Goal: Information Seeking & Learning: Understand process/instructions

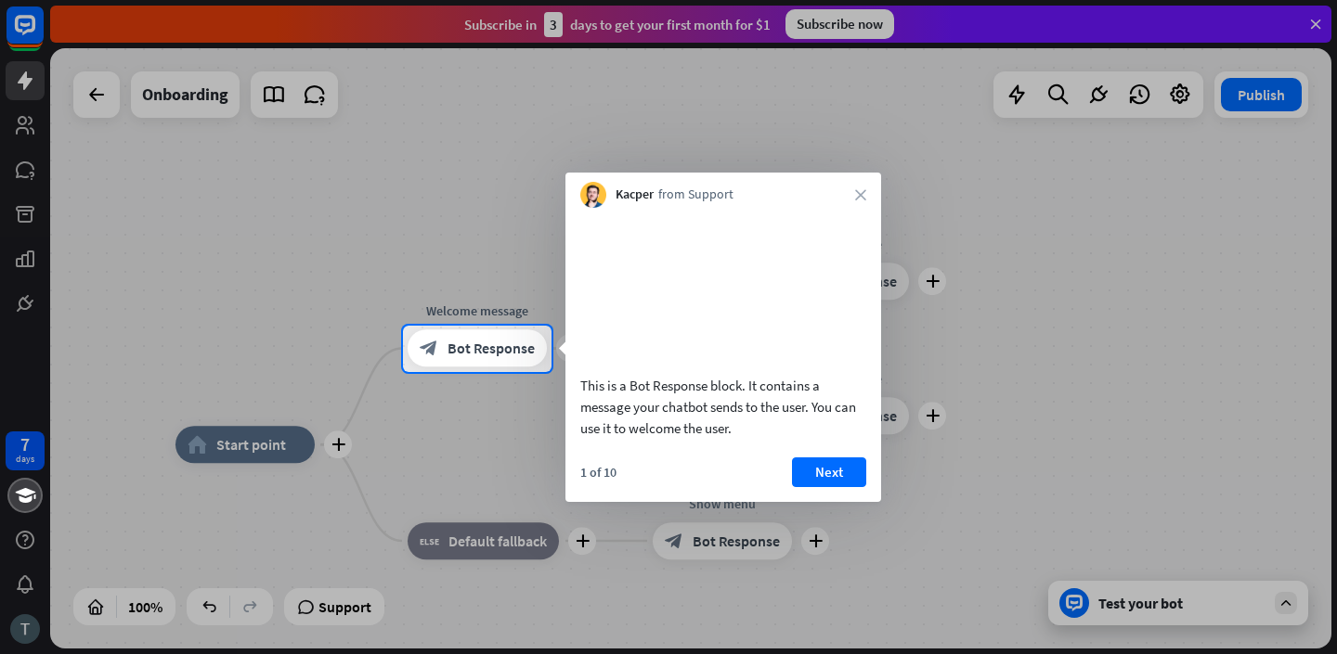
drag, startPoint x: 634, startPoint y: 402, endPoint x: 812, endPoint y: 448, distance: 184.2
click at [813, 439] on div "This is a Bot Response block. It contains a message your chatbot sends to the u…" at bounding box center [723, 407] width 286 height 64
click at [845, 487] on button "Next" at bounding box center [829, 473] width 74 height 30
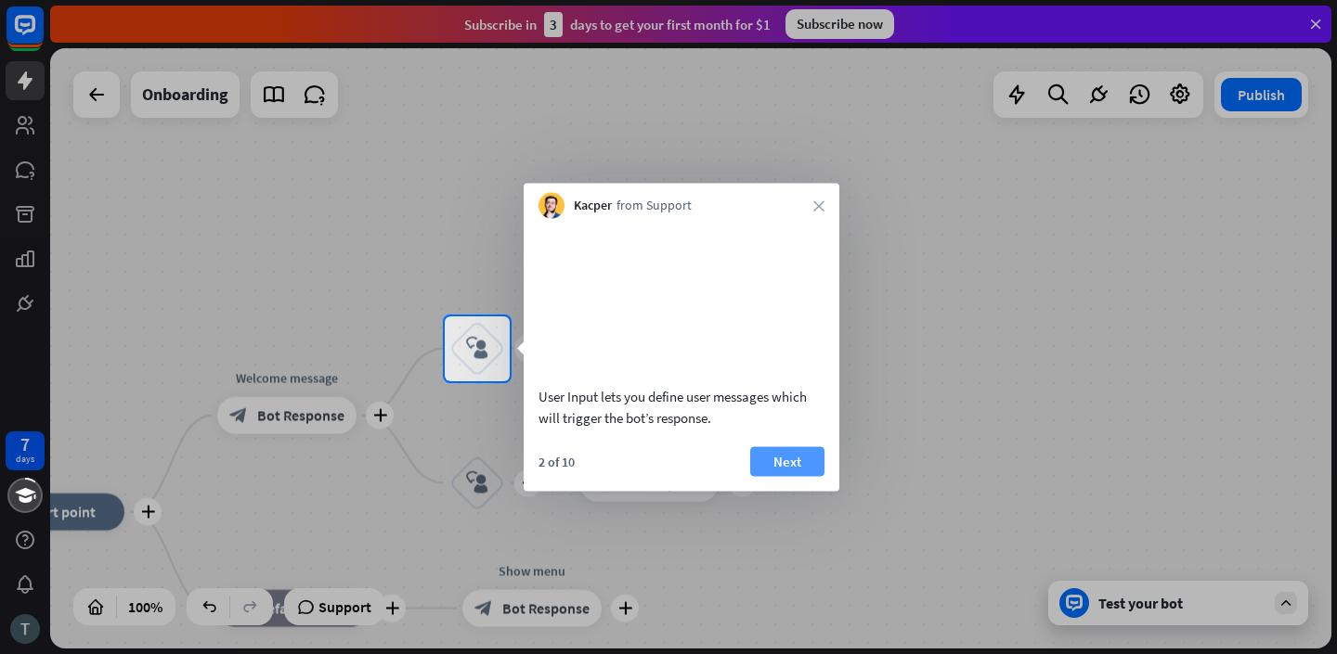
click at [790, 476] on button "Next" at bounding box center [787, 461] width 74 height 30
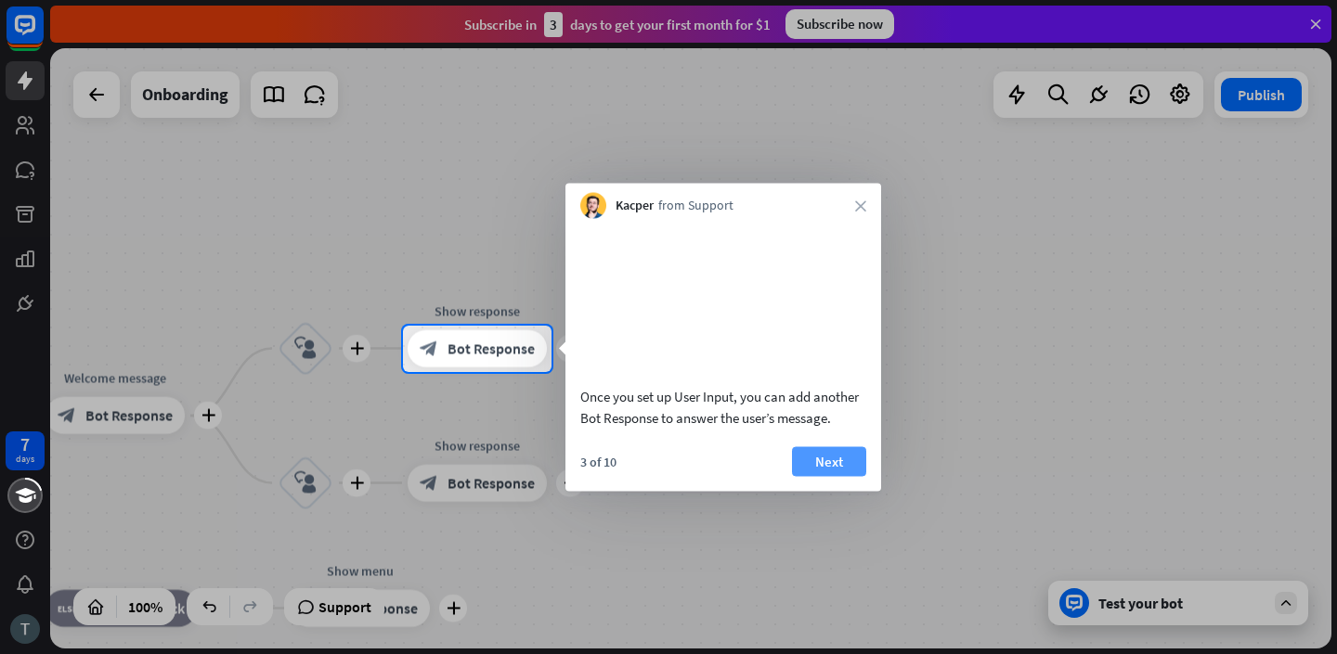
click at [832, 476] on button "Next" at bounding box center [829, 461] width 74 height 30
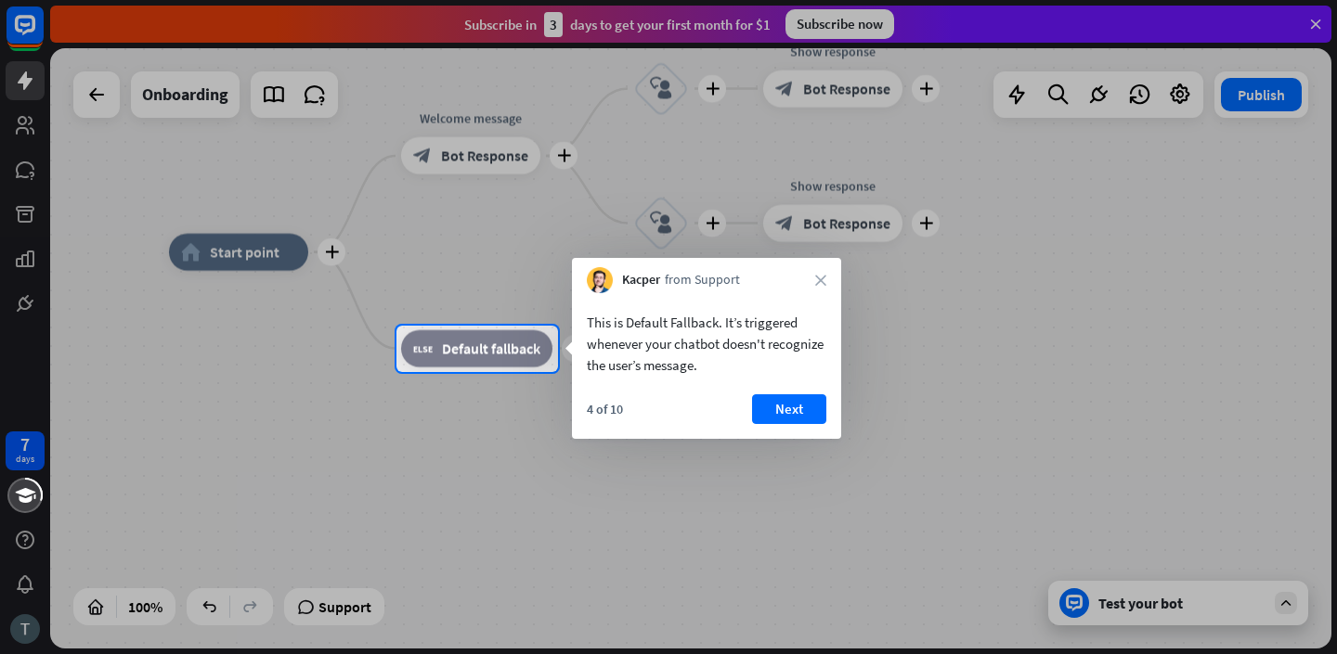
click at [796, 425] on div "4 of 10 Next" at bounding box center [706, 417] width 269 height 45
click at [796, 408] on button "Next" at bounding box center [789, 410] width 74 height 30
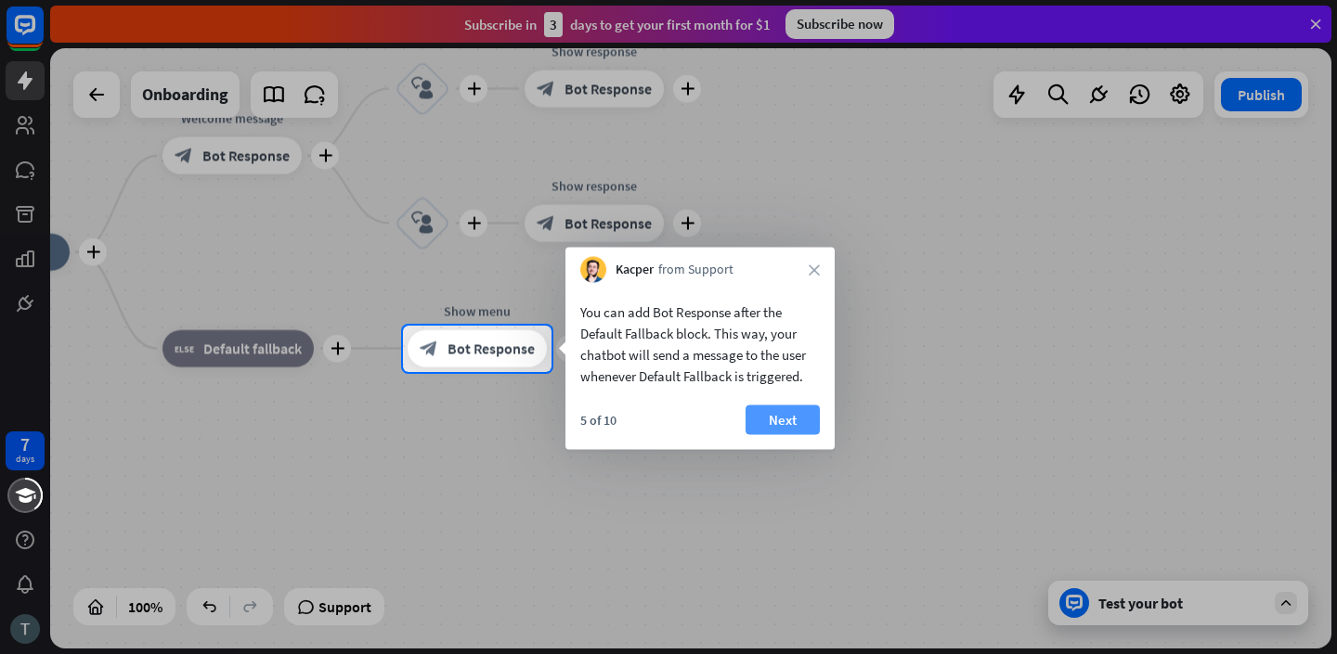
click at [768, 424] on button "Next" at bounding box center [782, 421] width 74 height 30
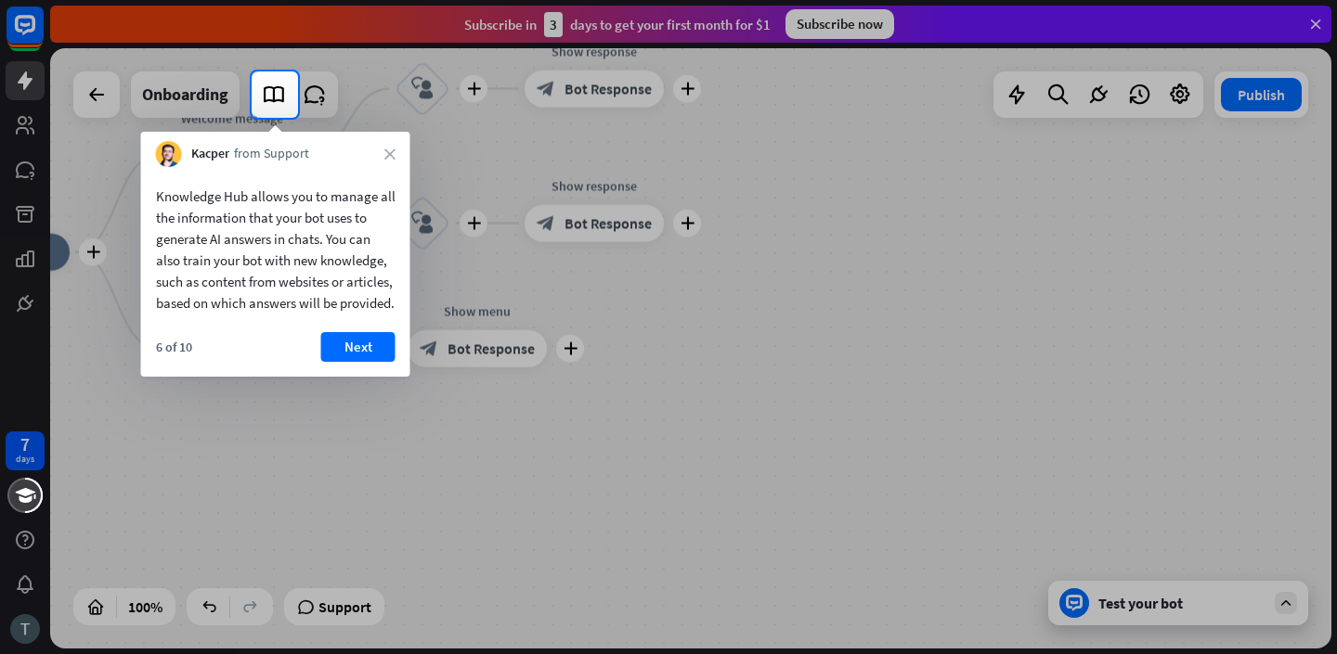
click at [365, 362] on button "Next" at bounding box center [358, 347] width 74 height 30
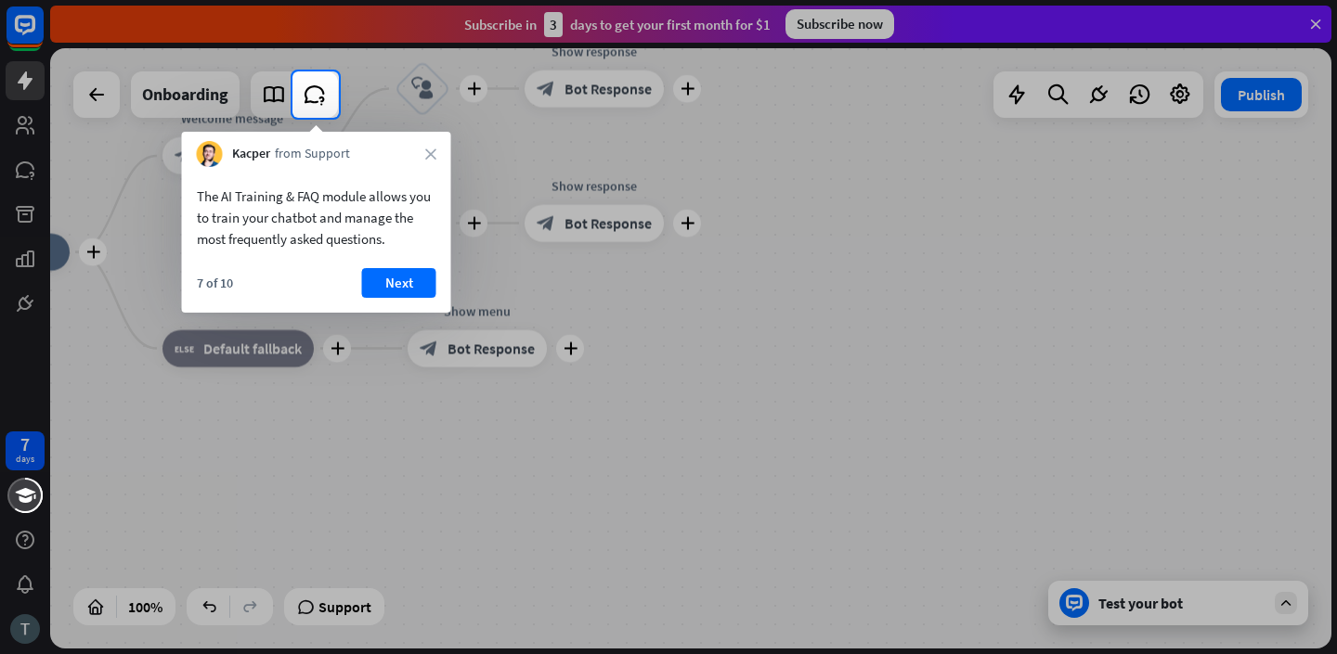
click at [406, 286] on button "Next" at bounding box center [399, 283] width 74 height 30
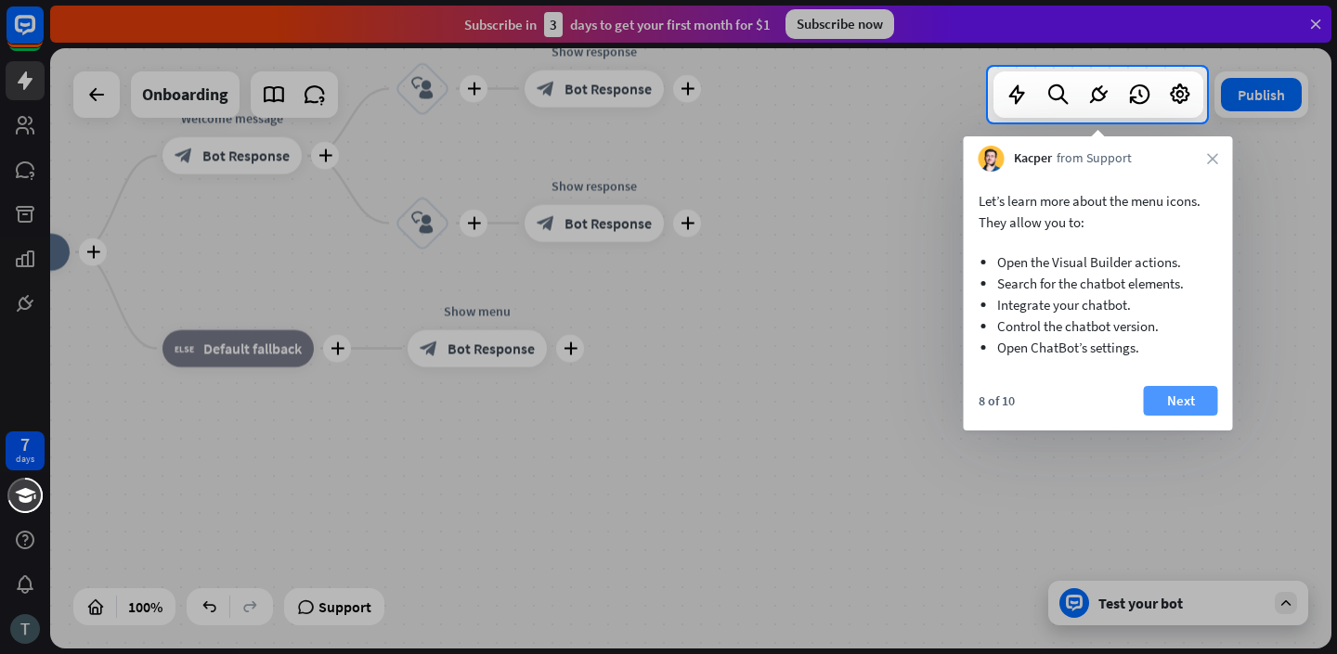
click at [1203, 395] on button "Next" at bounding box center [1181, 401] width 74 height 30
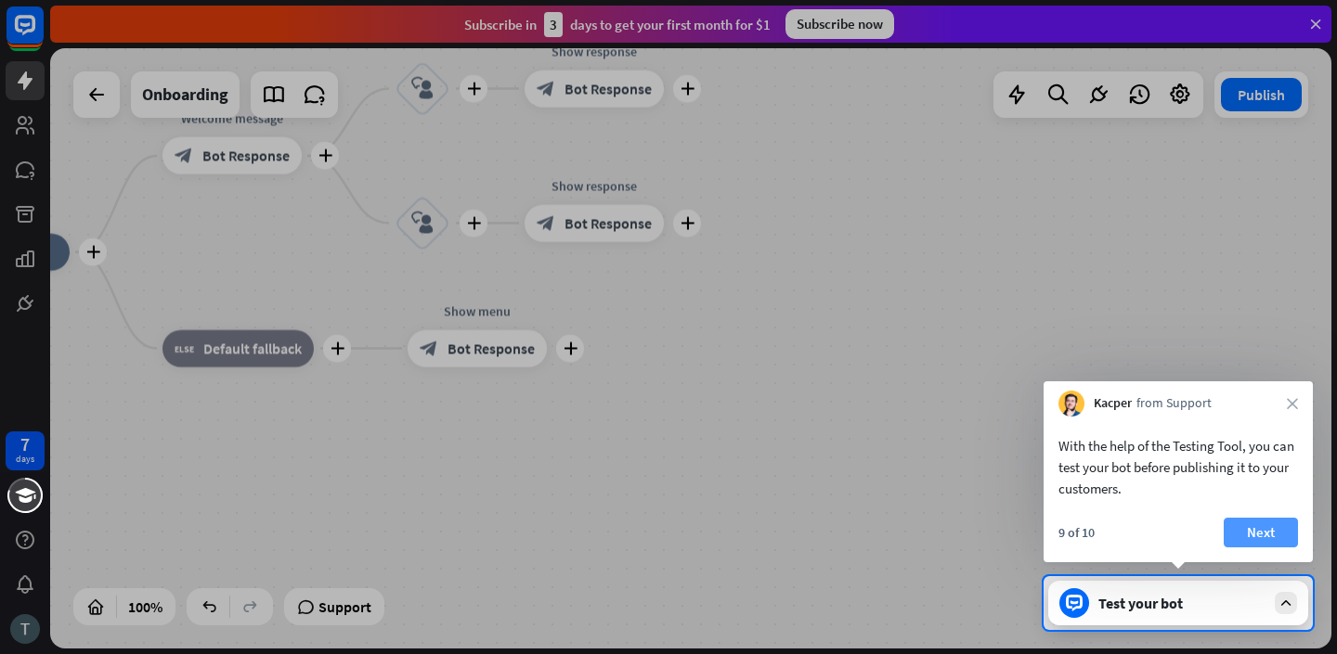
click at [1273, 532] on button "Next" at bounding box center [1260, 533] width 74 height 30
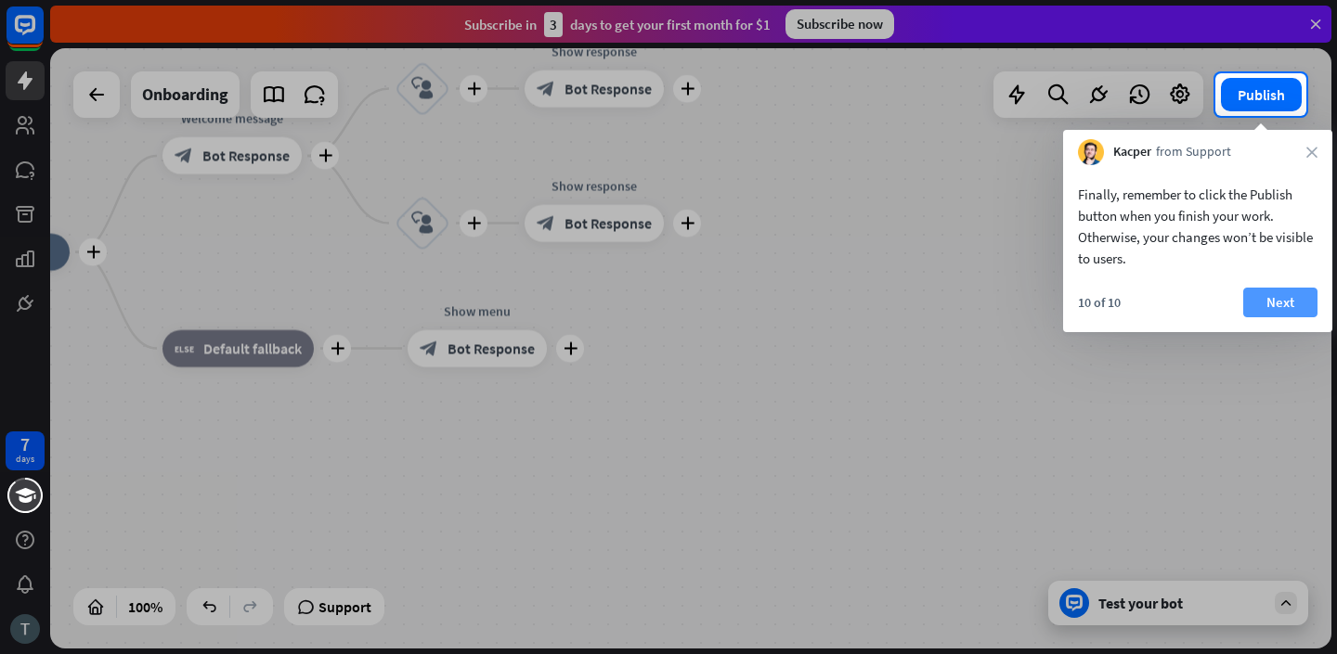
click at [1274, 297] on button "Next" at bounding box center [1280, 303] width 74 height 30
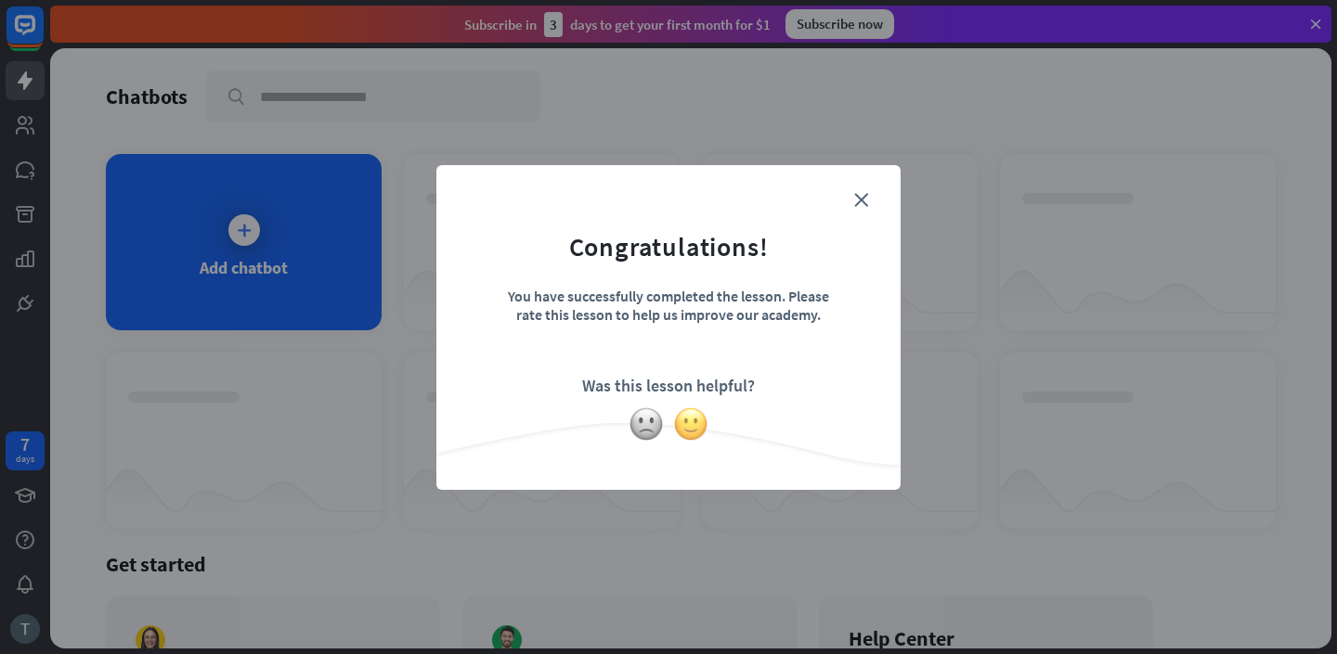
click at [683, 425] on img at bounding box center [690, 424] width 35 height 35
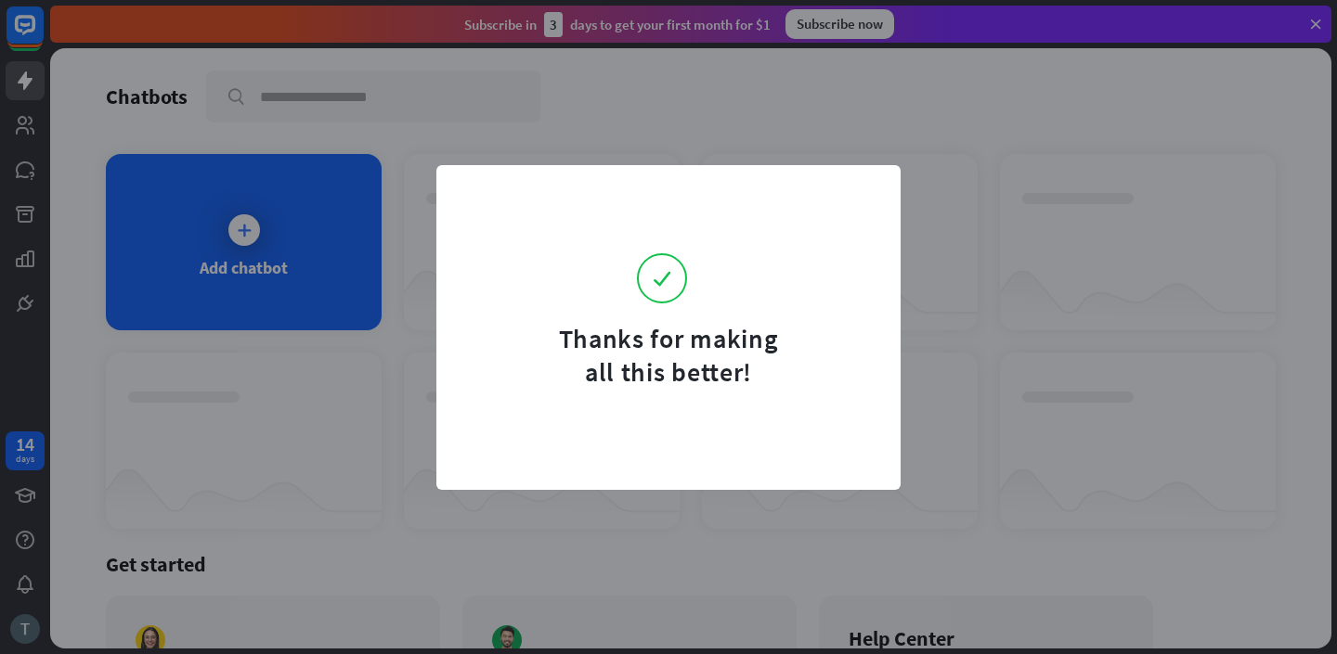
click at [952, 275] on div "Thanks for making all this better!" at bounding box center [668, 327] width 1337 height 654
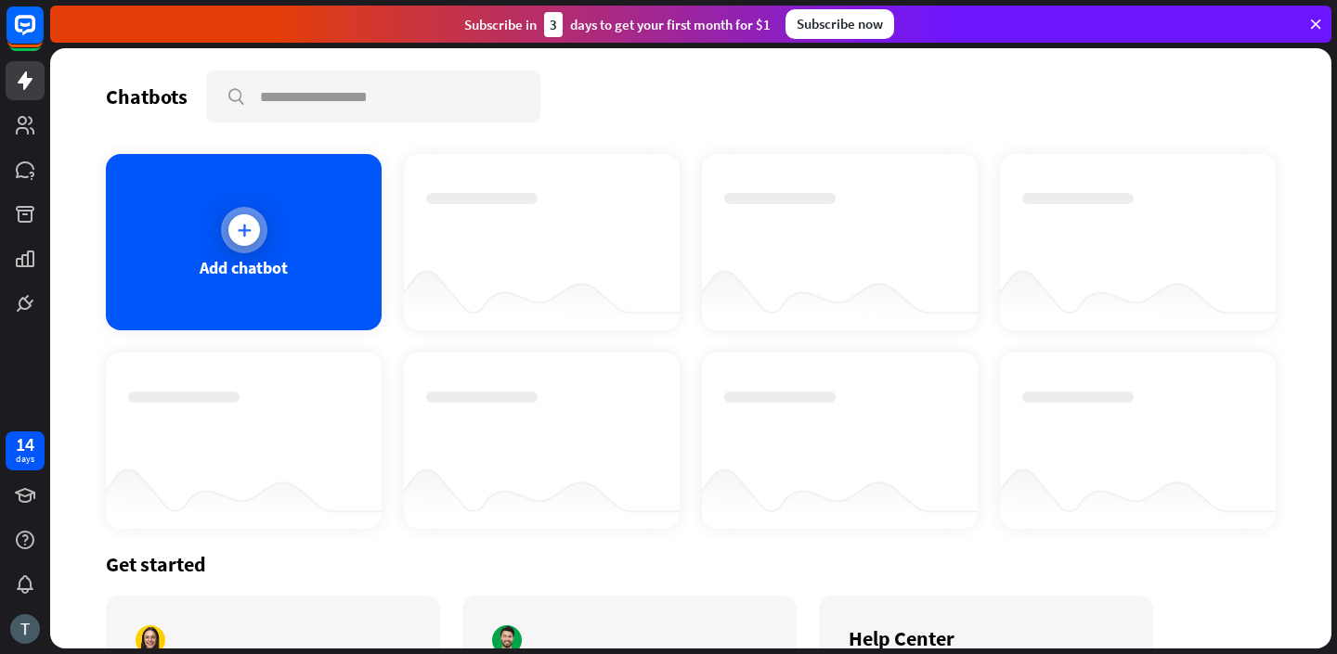
click at [231, 237] on div at bounding box center [244, 230] width 32 height 32
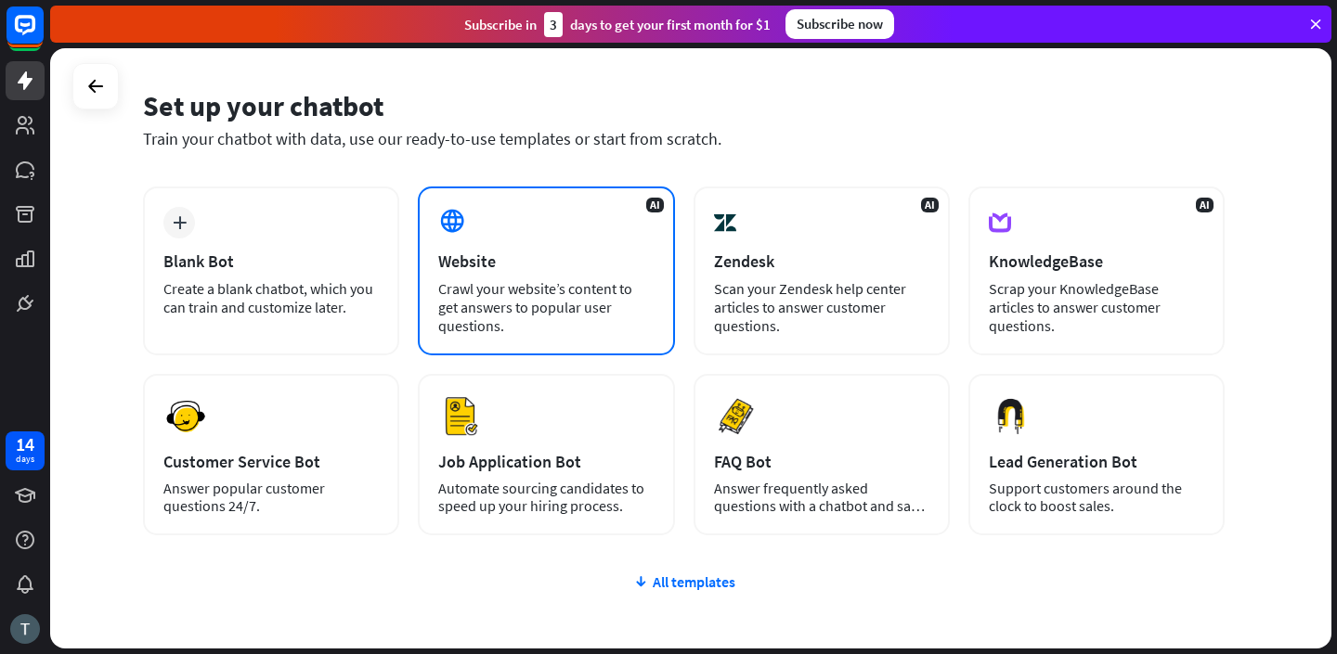
scroll to position [70, 0]
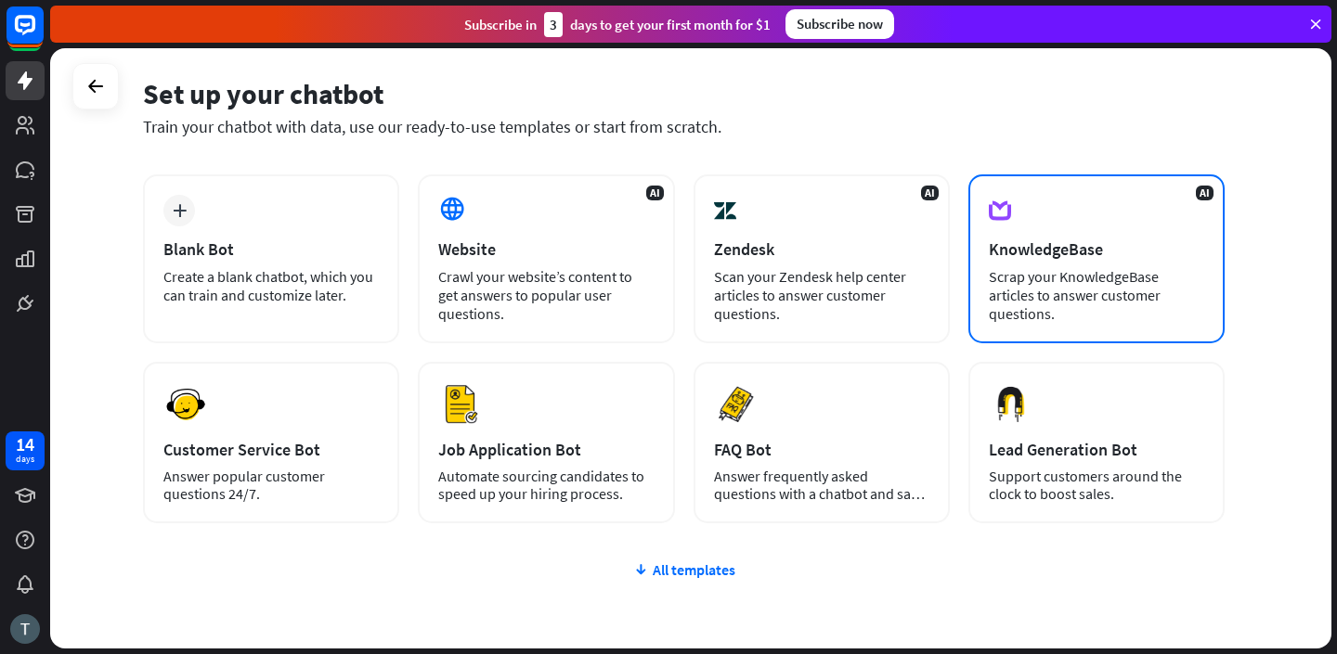
click at [1095, 248] on div "KnowledgeBase" at bounding box center [1096, 249] width 215 height 21
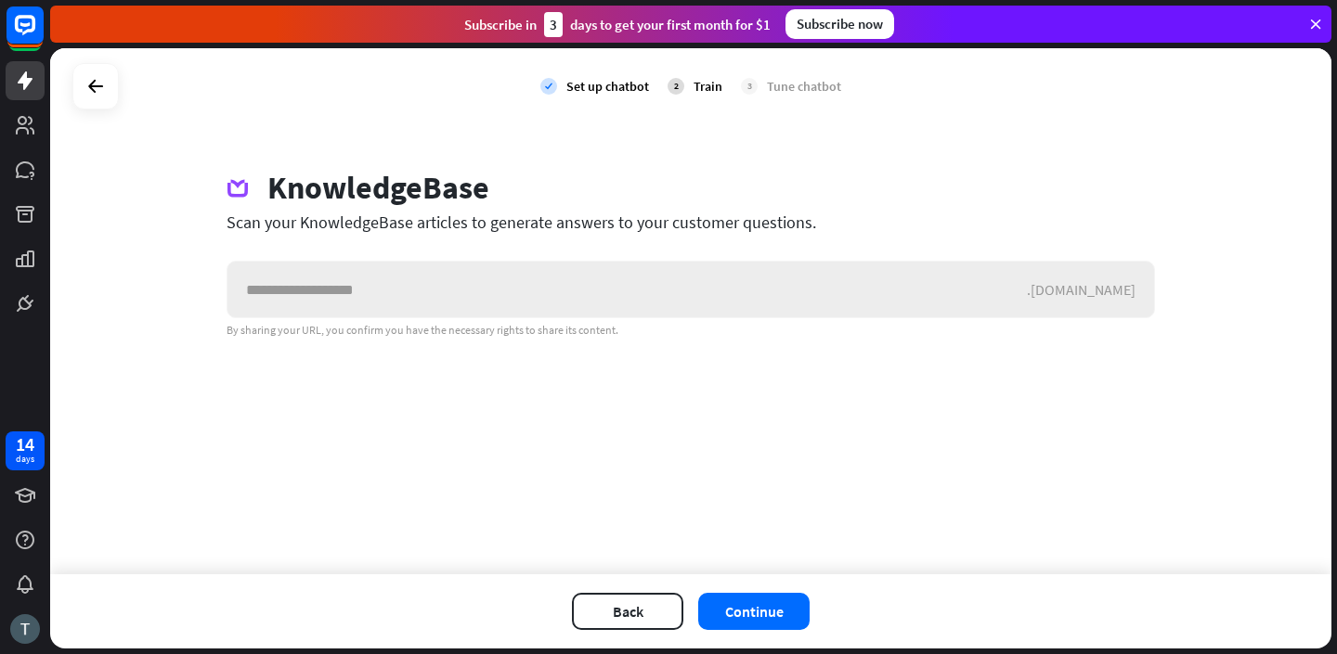
click at [689, 287] on input "text" at bounding box center [626, 290] width 799 height 56
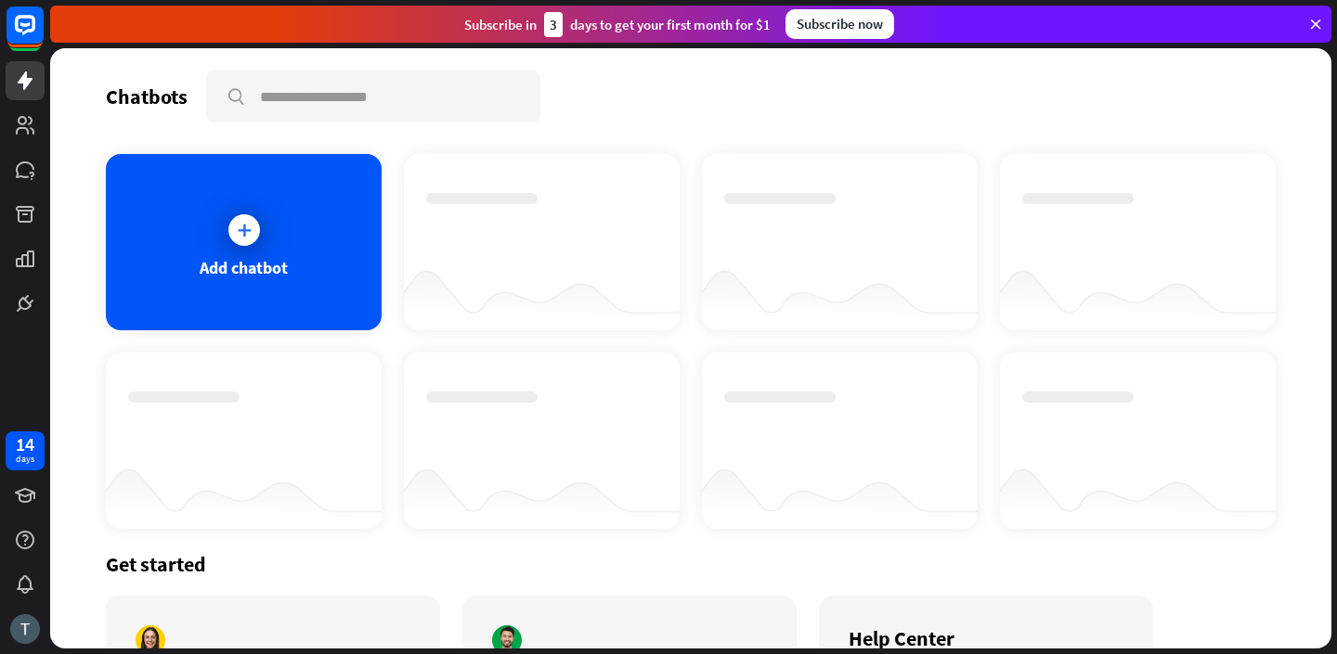
scroll to position [174, 0]
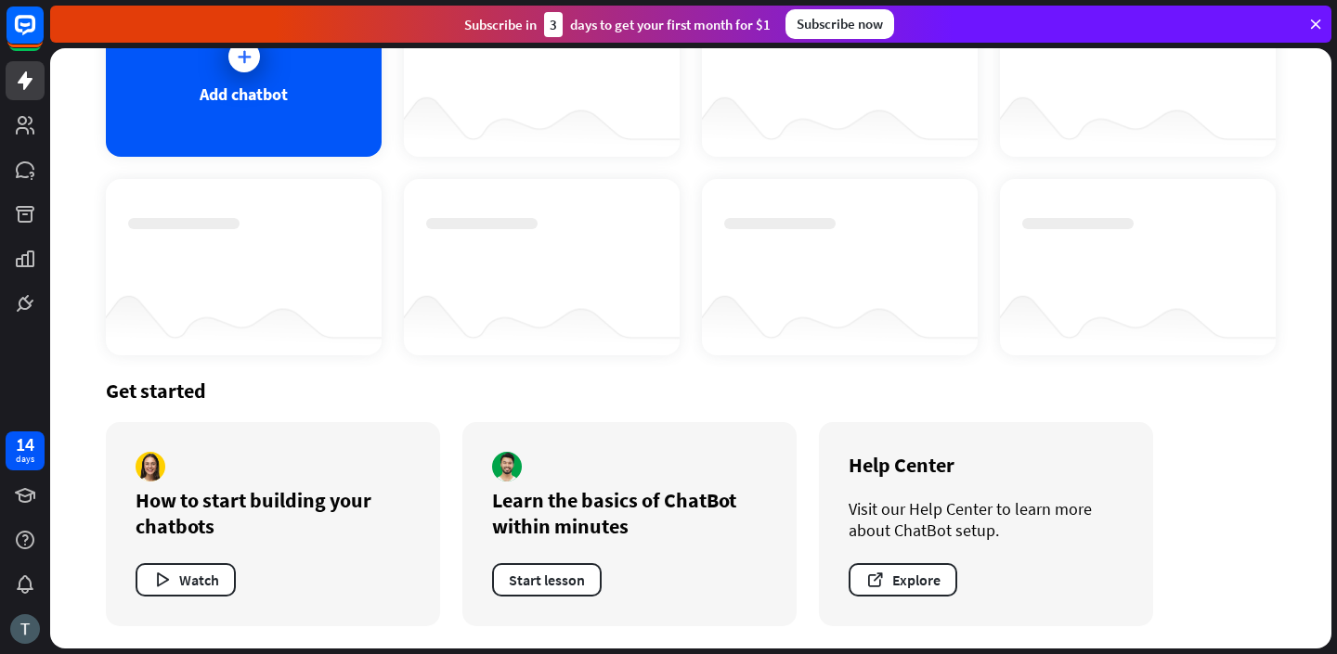
click at [286, 520] on div "How to start building your chatbots" at bounding box center [273, 513] width 275 height 52
click at [205, 573] on button "Watch" at bounding box center [186, 579] width 100 height 33
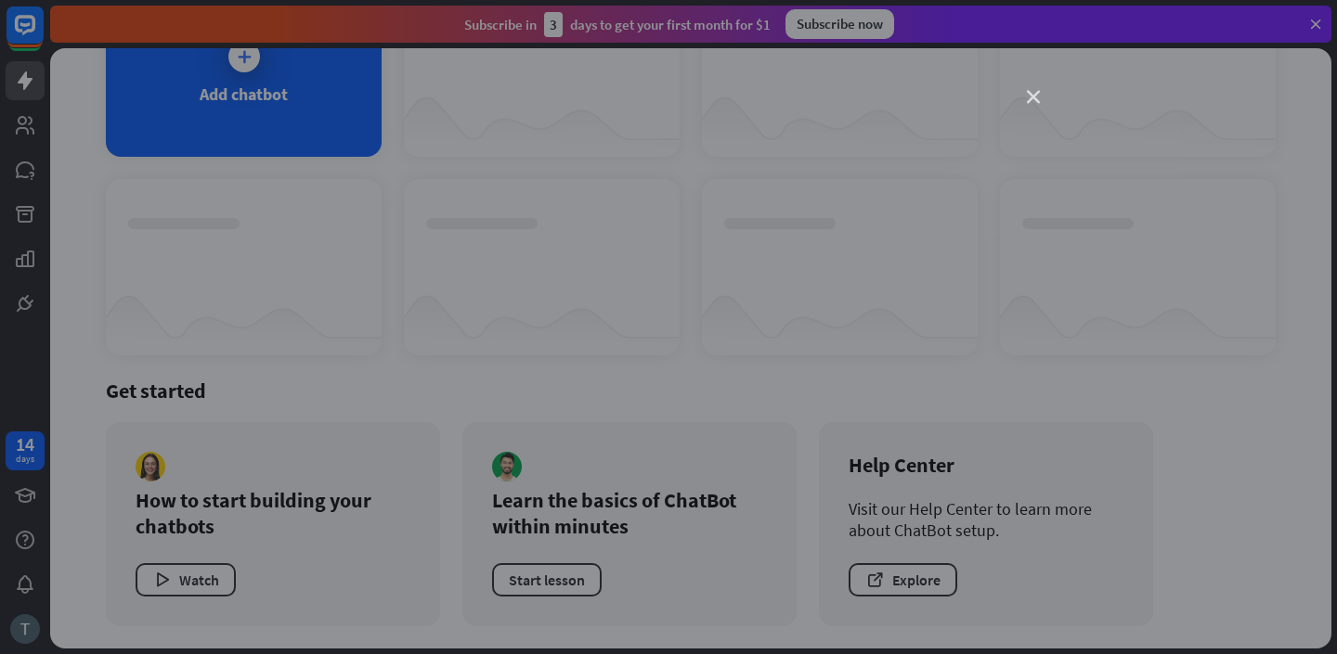
click at [1036, 97] on icon "close" at bounding box center [1033, 97] width 13 height 13
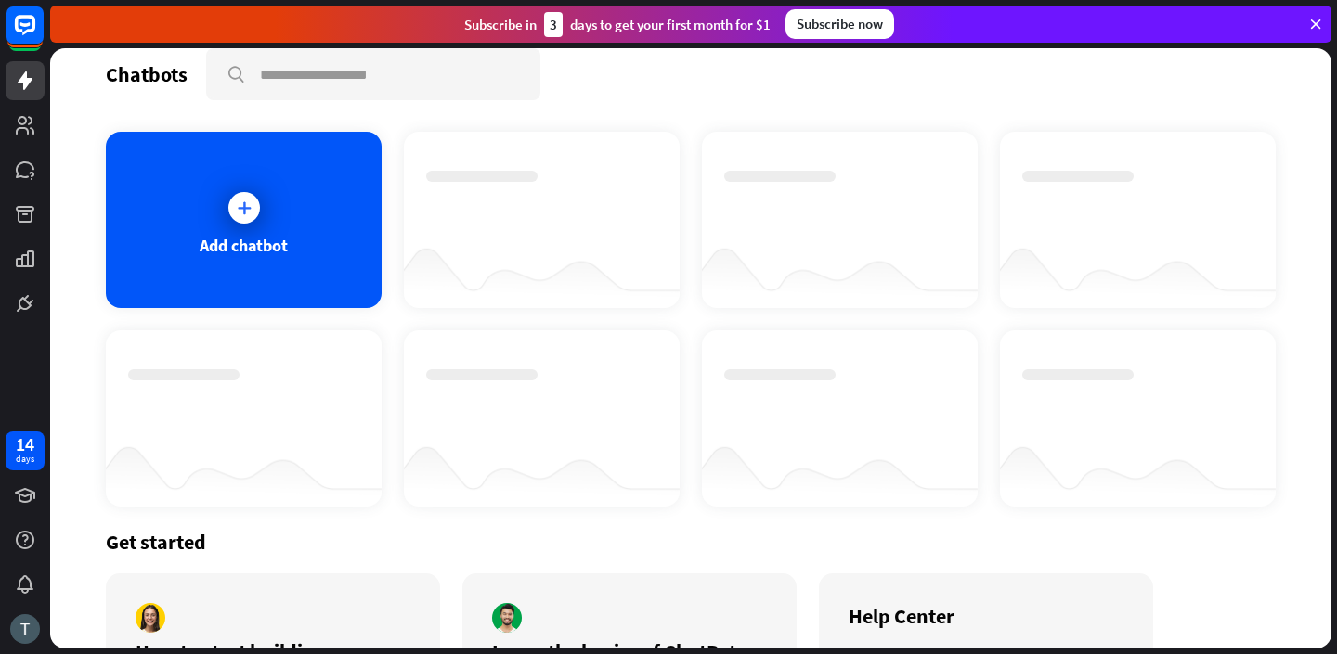
scroll to position [0, 0]
